Goal: Transaction & Acquisition: Register for event/course

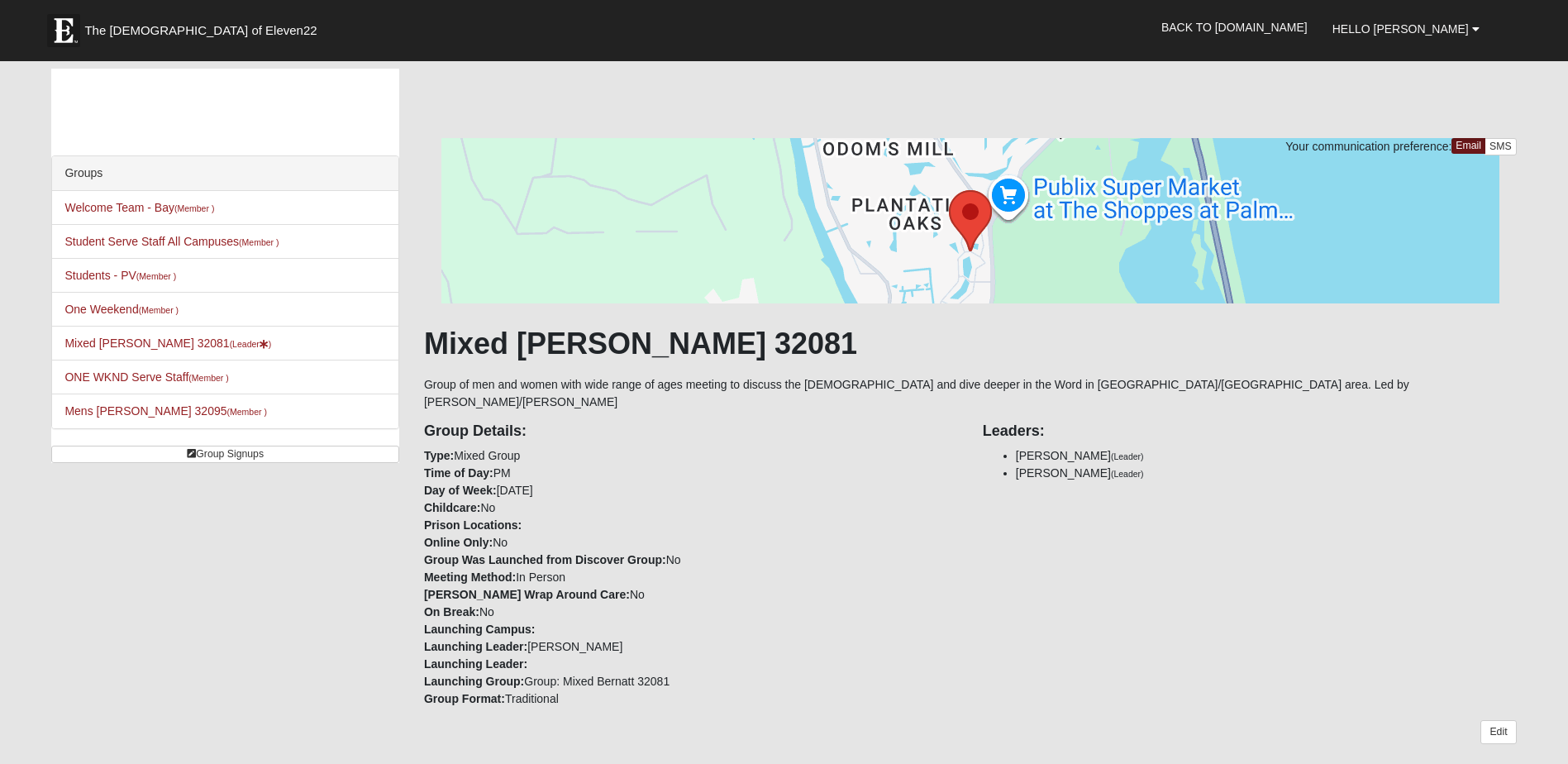
scroll to position [702, 0]
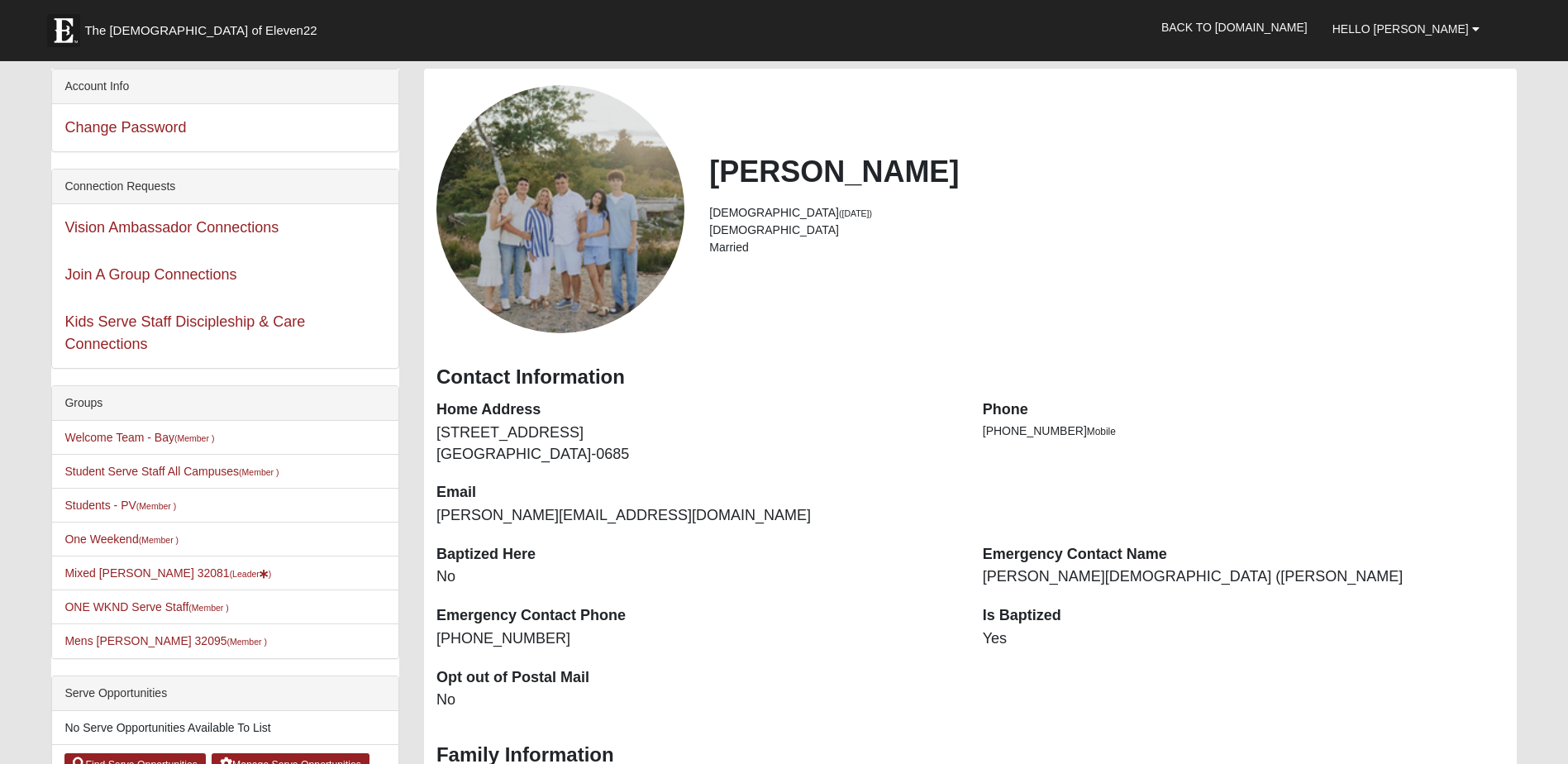
scroll to position [159, 0]
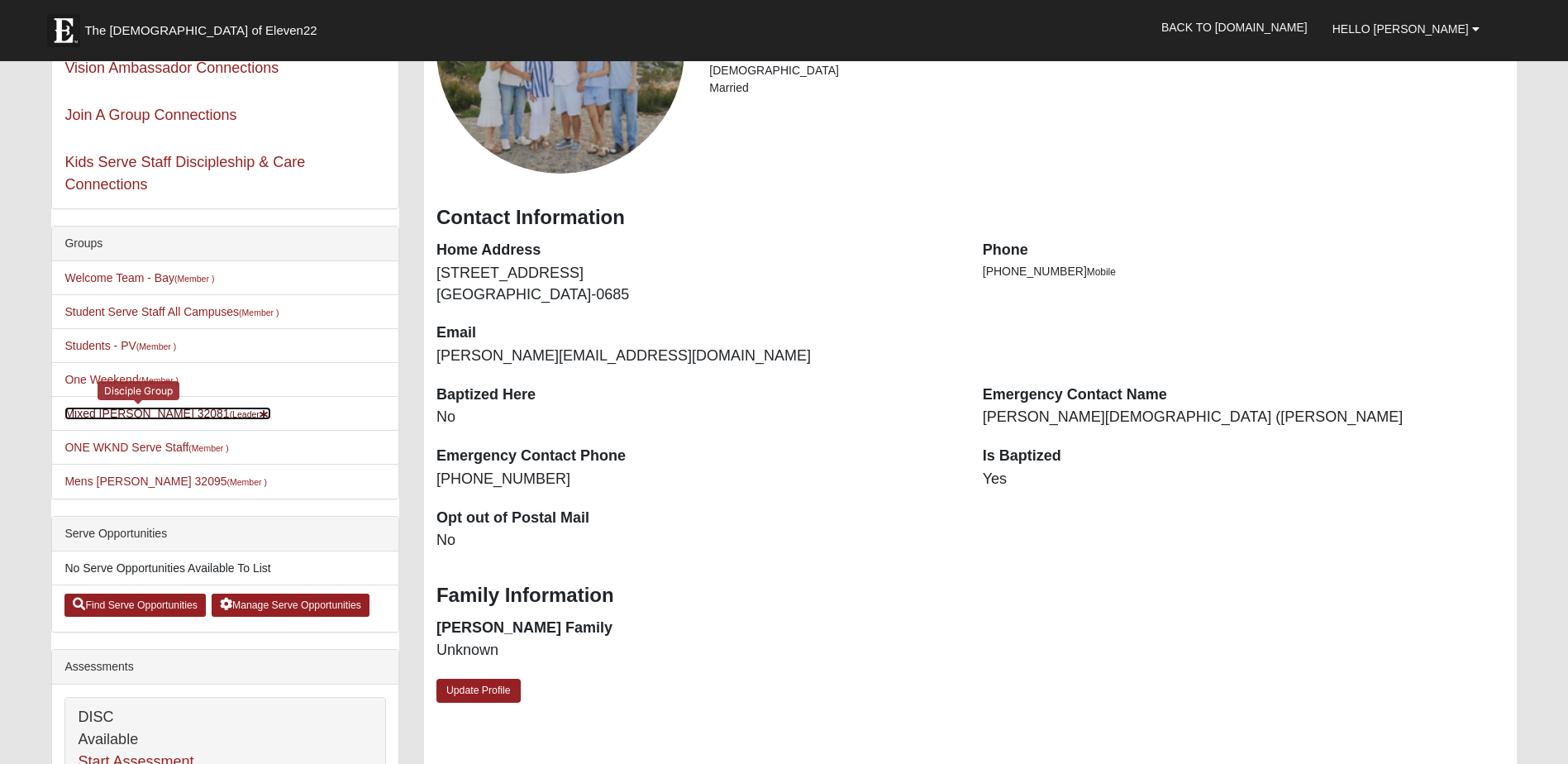
click at [148, 409] on link "Mixed Reed 32081 (Leader )" at bounding box center [168, 413] width 207 height 14
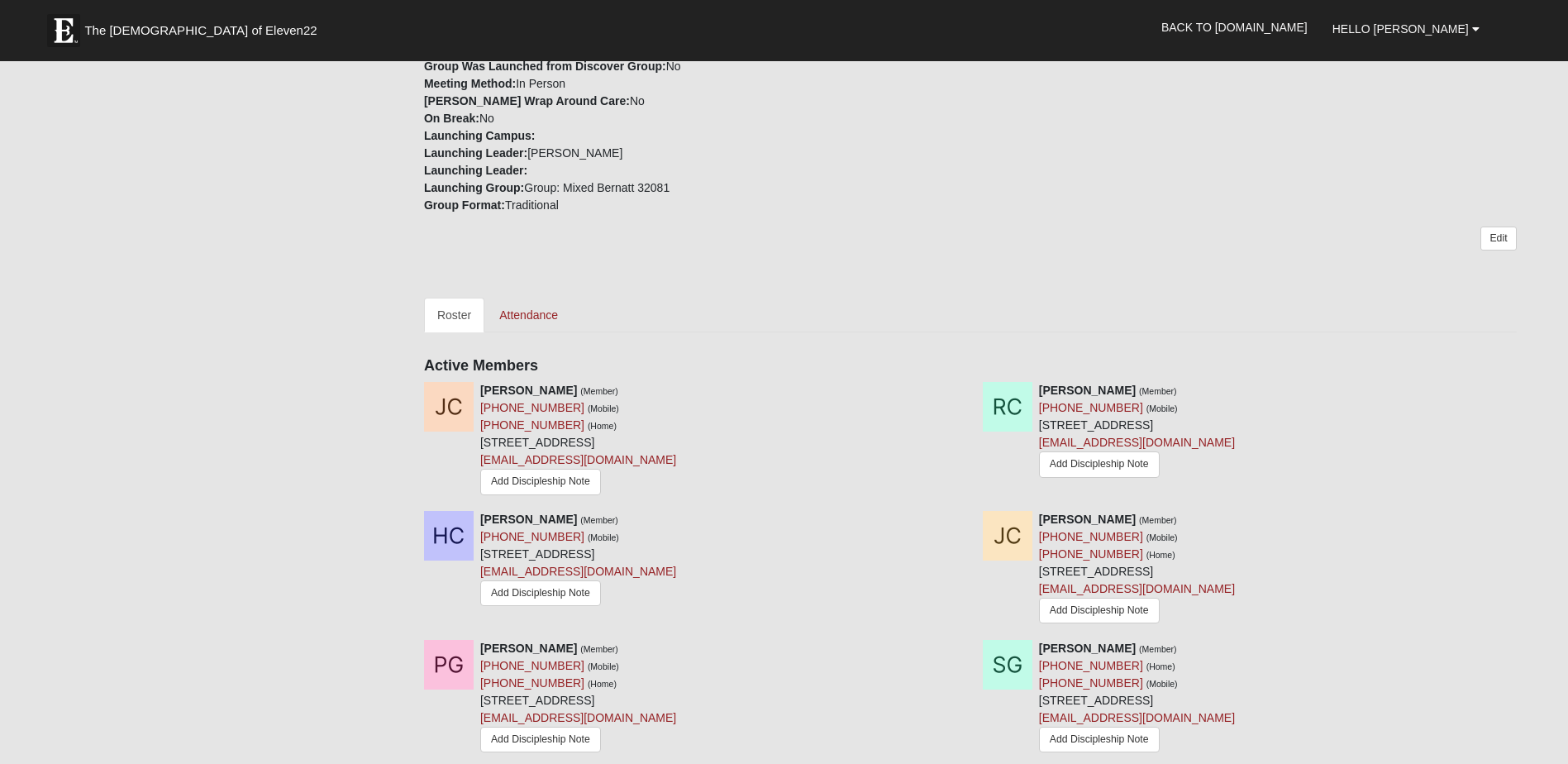
scroll to position [621, 0]
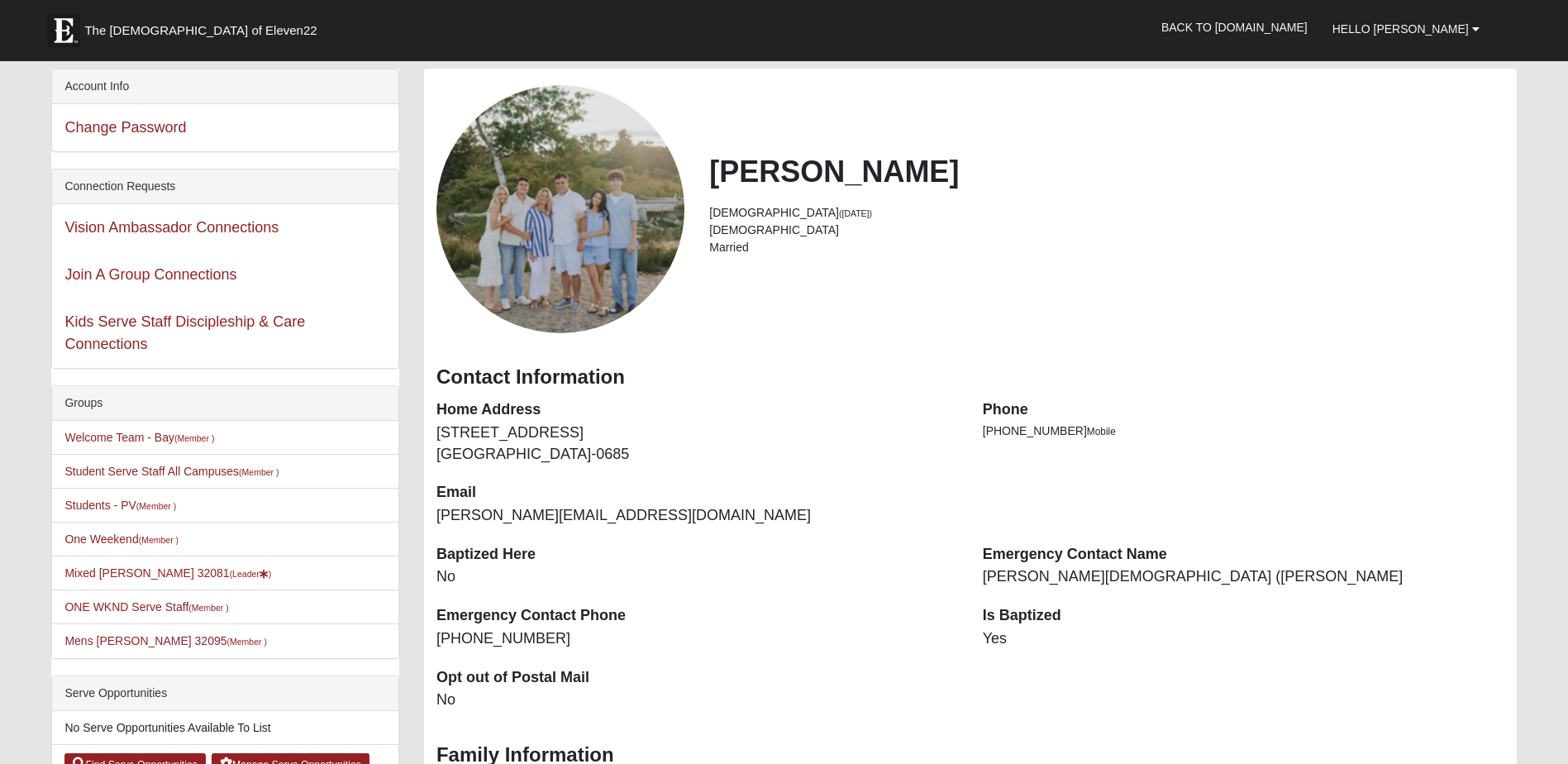
scroll to position [159, 0]
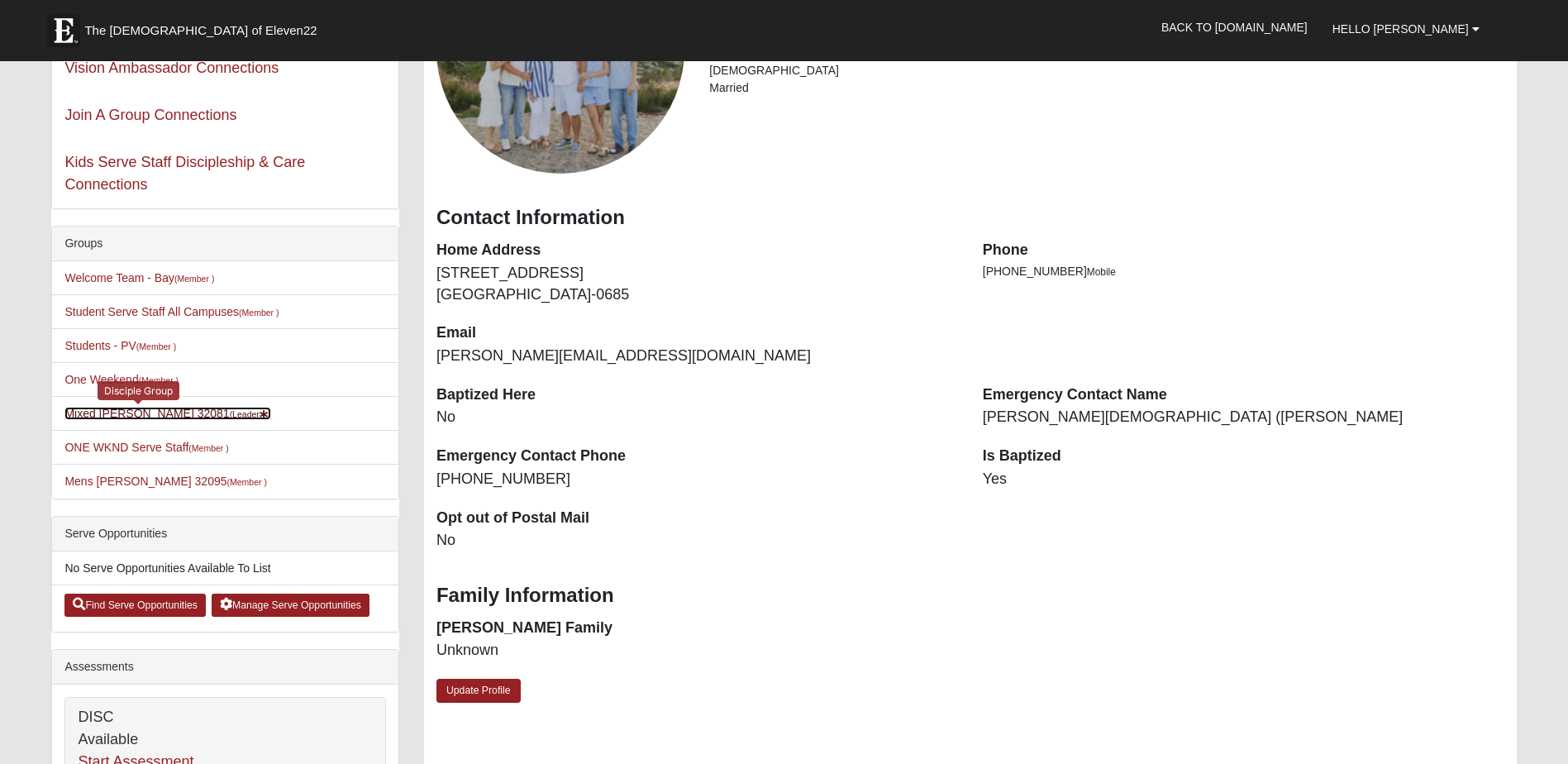
click at [106, 416] on link "Mixed Reed 32081 (Leader )" at bounding box center [168, 413] width 207 height 14
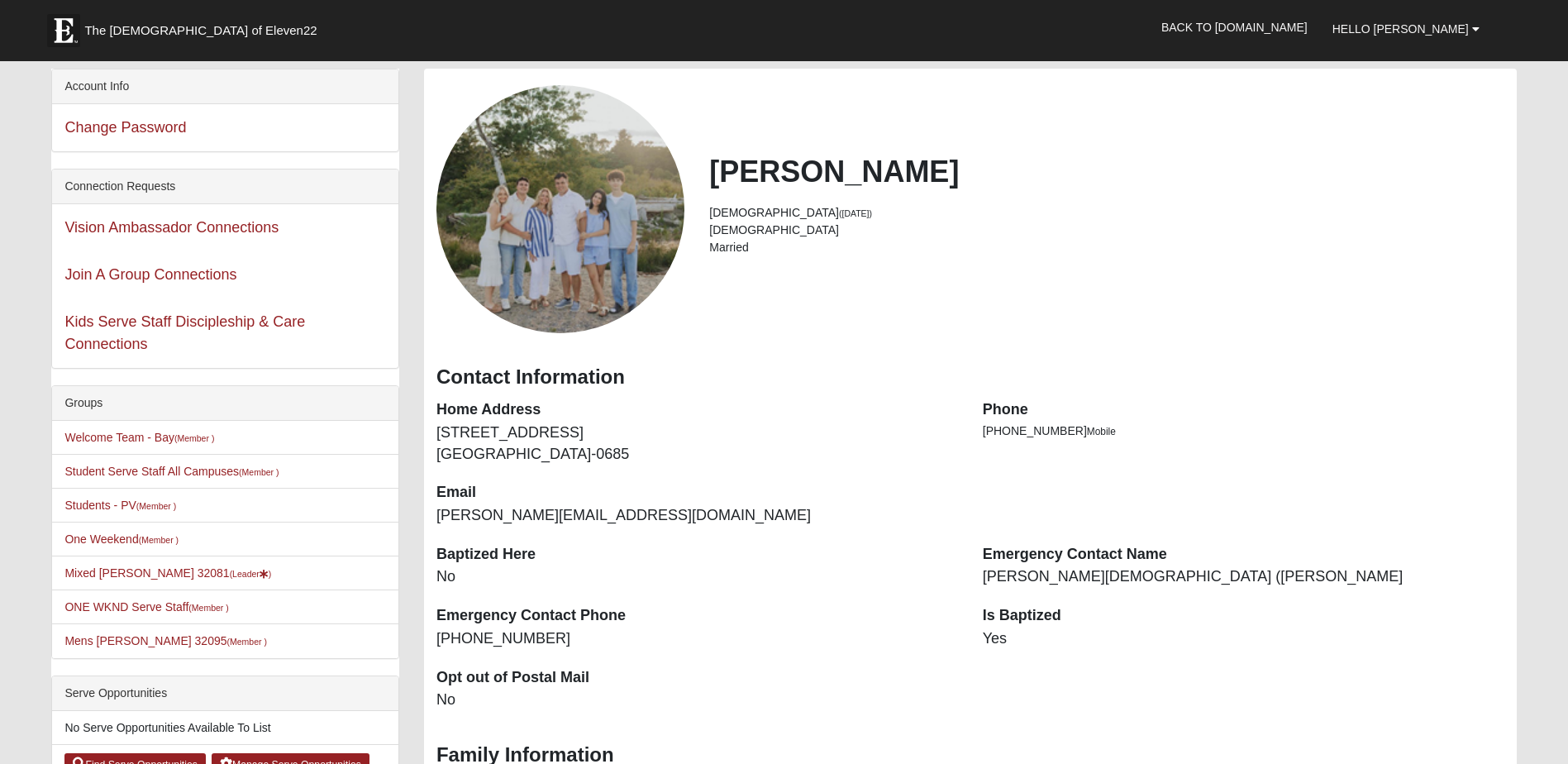
scroll to position [159, 0]
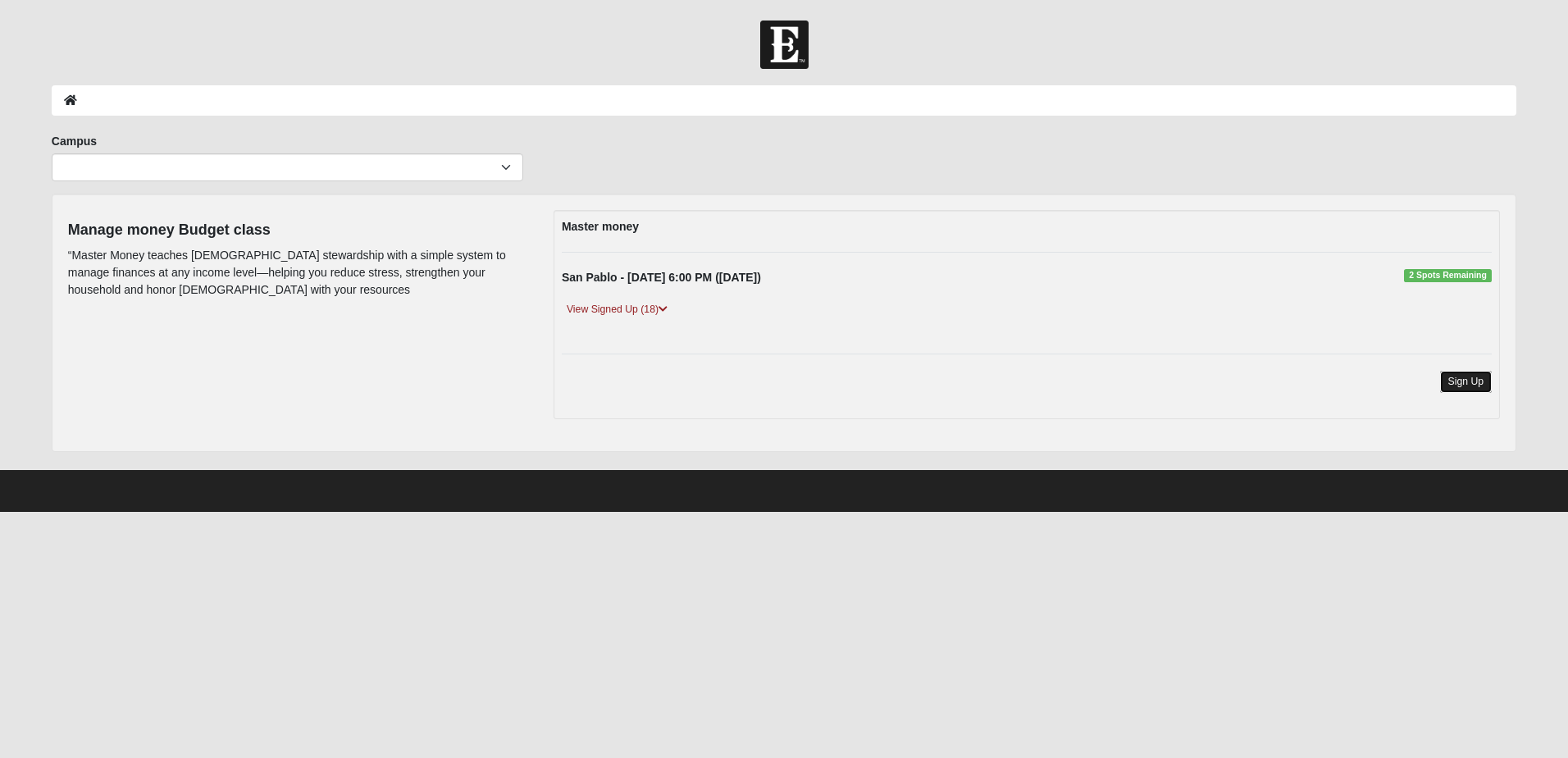
click at [1477, 374] on link "Sign Up" at bounding box center [1466, 381] width 52 height 22
